Goal: Task Accomplishment & Management: Use online tool/utility

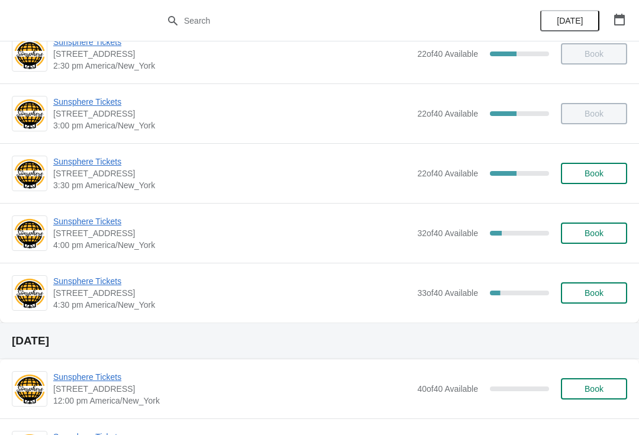
scroll to position [623, 0]
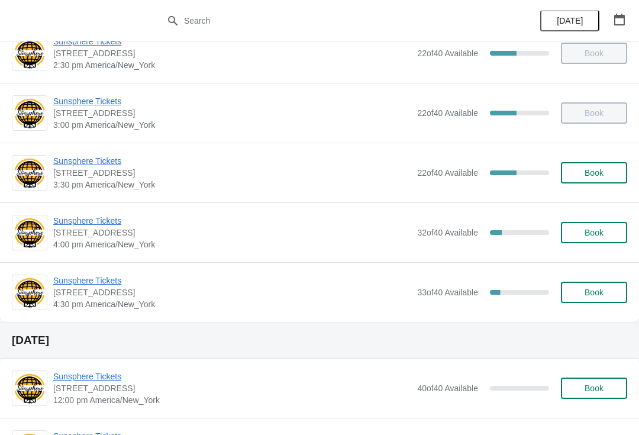
click at [107, 216] on span "Sunsphere Tickets" at bounding box center [232, 221] width 358 height 12
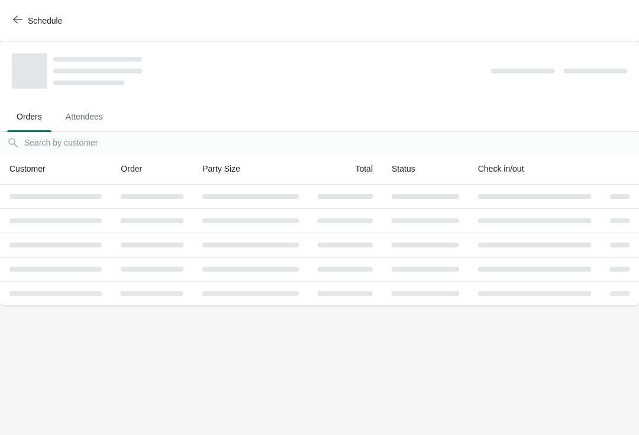
scroll to position [0, 0]
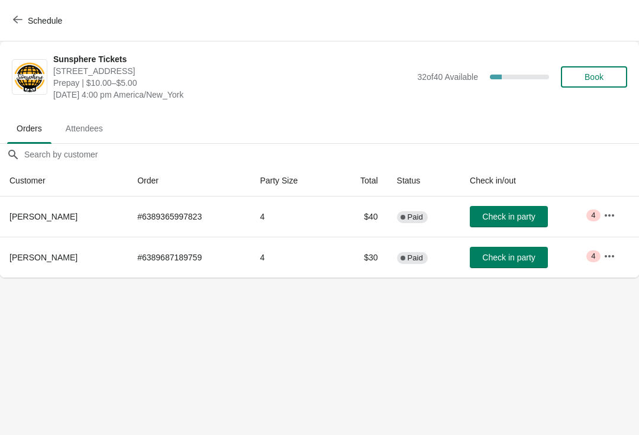
click at [516, 267] on button "Check in party" at bounding box center [509, 257] width 78 height 21
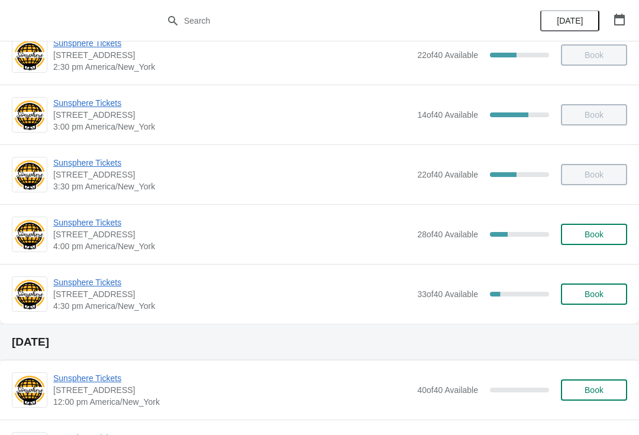
scroll to position [623, 0]
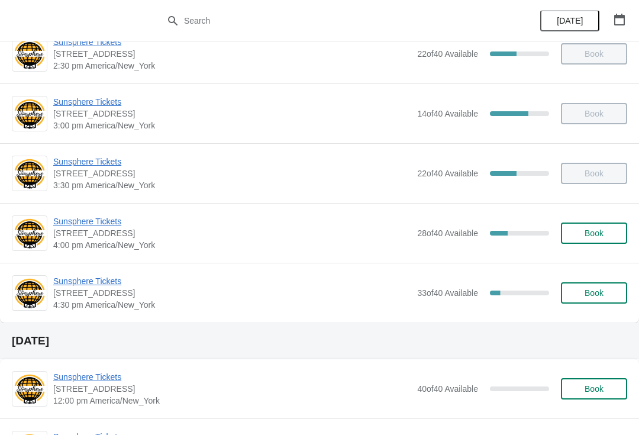
click at [95, 227] on span "Sunsphere Tickets" at bounding box center [232, 221] width 358 height 12
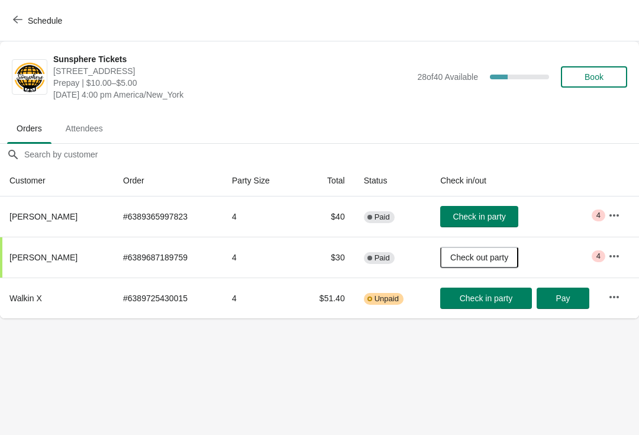
click at [508, 214] on button "Check in party" at bounding box center [479, 216] width 78 height 21
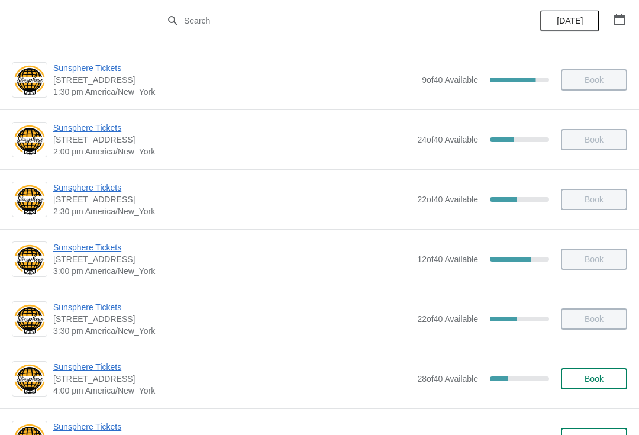
scroll to position [567, 0]
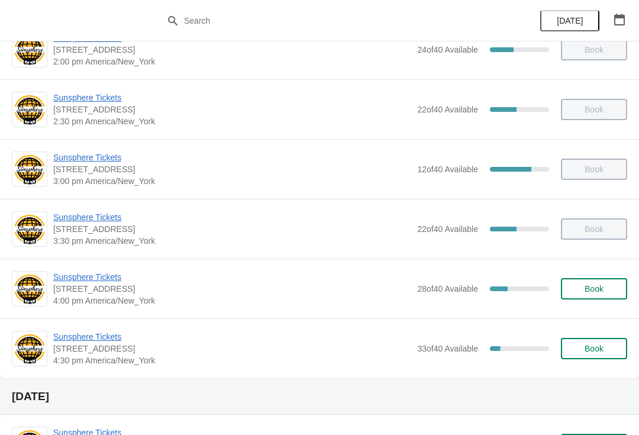
click at [98, 332] on span "Sunsphere Tickets" at bounding box center [232, 337] width 358 height 12
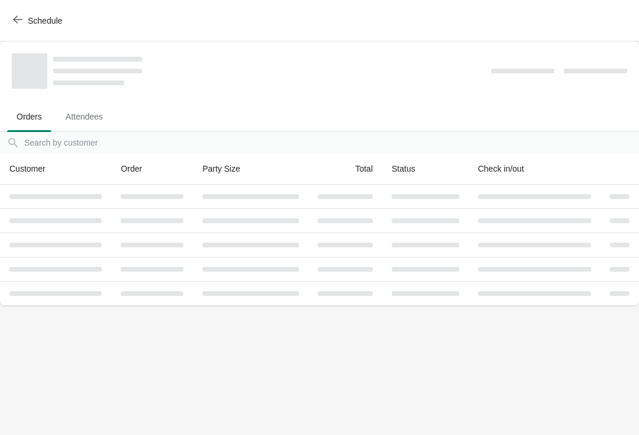
scroll to position [0, 0]
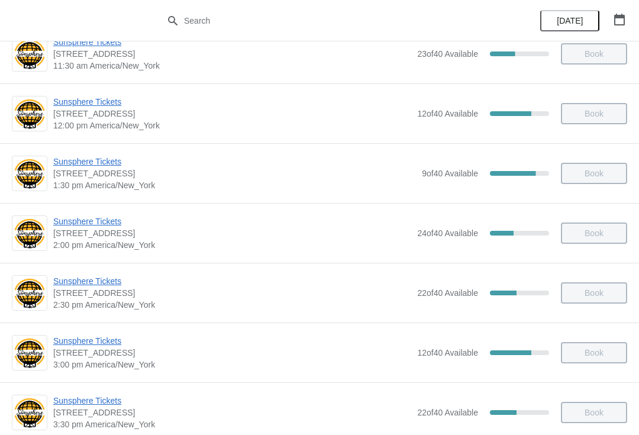
scroll to position [-1, 0]
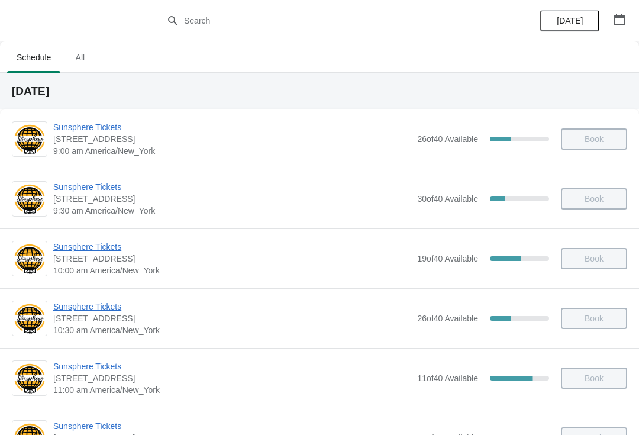
click at [629, 26] on button "button" at bounding box center [619, 19] width 21 height 21
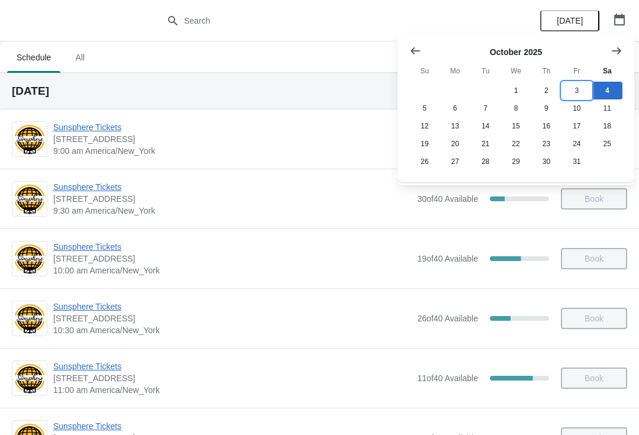
click at [580, 88] on button "3" at bounding box center [576, 91] width 30 height 18
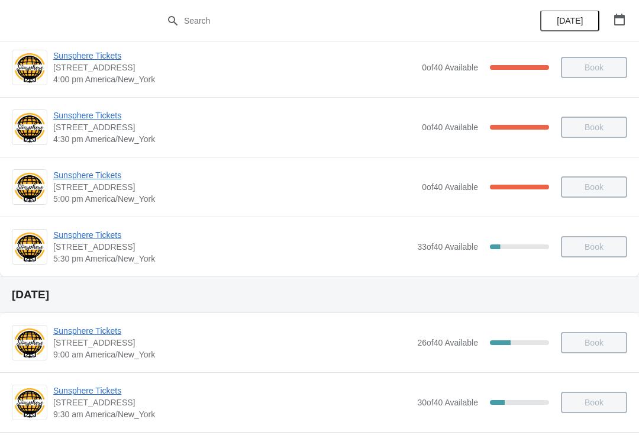
scroll to position [700, 0]
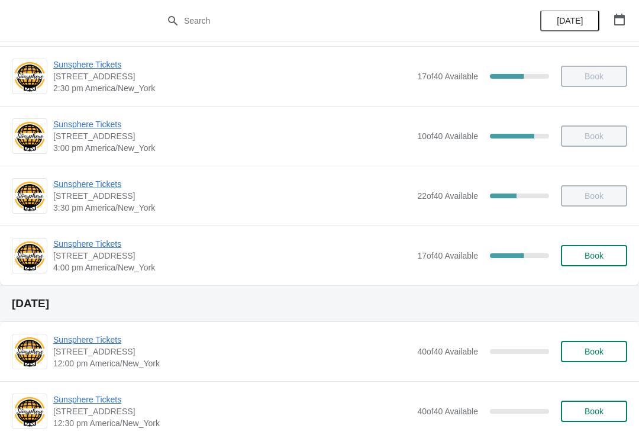
scroll to position [603, 0]
